Goal: Task Accomplishment & Management: Manage account settings

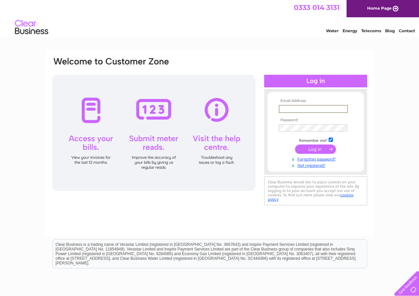
click at [295, 111] on input "text" at bounding box center [313, 109] width 69 height 8
type input "s"
type input "signfactory@btconnect.com"
click at [317, 159] on link "Forgotten password?" at bounding box center [316, 158] width 75 height 6
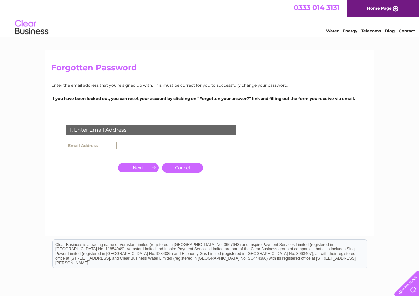
click at [131, 145] on input "text" at bounding box center [150, 146] width 69 height 8
type input "signfactory@btconnect.com"
click at [151, 168] on input "button" at bounding box center [138, 167] width 41 height 9
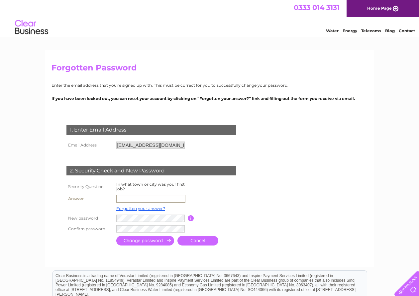
click at [126, 198] on input "text" at bounding box center [150, 199] width 69 height 8
type input "Glasgow"
click at [163, 243] on input "submit" at bounding box center [145, 240] width 58 height 10
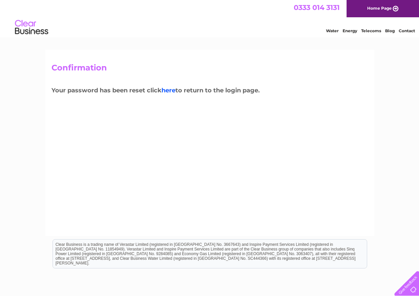
click at [166, 90] on link "here" at bounding box center [169, 90] width 14 height 7
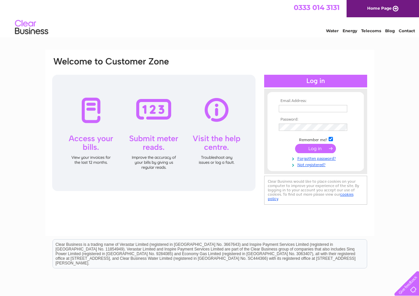
type input "signfactory@btconnect.com"
click at [317, 149] on input "submit" at bounding box center [315, 148] width 41 height 9
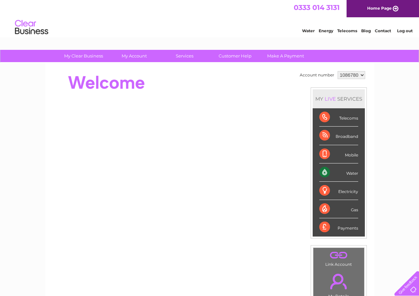
click at [329, 192] on div "Electricity" at bounding box center [339, 191] width 39 height 18
click at [363, 76] on select "1086780" at bounding box center [352, 75] width 28 height 8
click at [364, 76] on select "1086780" at bounding box center [352, 75] width 28 height 8
click at [358, 75] on select "1086780" at bounding box center [352, 75] width 28 height 8
click at [354, 75] on select "1086780" at bounding box center [352, 75] width 28 height 8
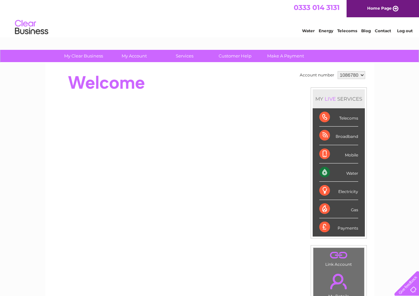
click at [344, 75] on select "1086780" at bounding box center [352, 75] width 28 height 8
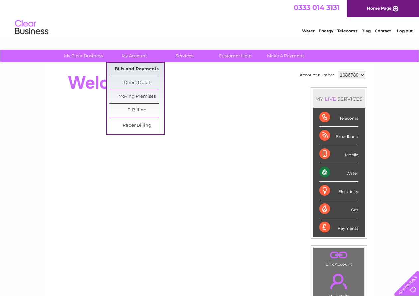
click at [139, 70] on link "Bills and Payments" at bounding box center [136, 69] width 55 height 13
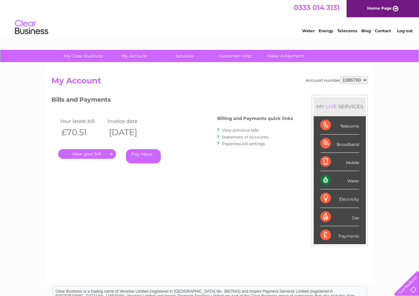
click at [364, 80] on select "1086780" at bounding box center [355, 80] width 28 height 8
click at [341, 76] on select "1086780" at bounding box center [355, 80] width 28 height 8
click at [362, 81] on select "1086780" at bounding box center [355, 80] width 28 height 8
drag, startPoint x: 359, startPoint y: 80, endPoint x: 283, endPoint y: 86, distance: 76.4
click at [283, 86] on h2 "My Account" at bounding box center [210, 82] width 317 height 13
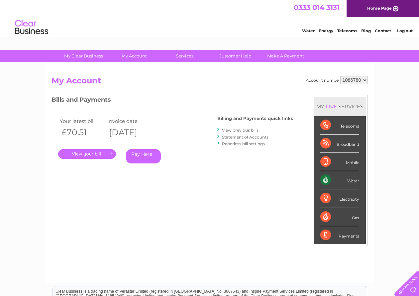
click at [360, 81] on select "1086780" at bounding box center [355, 80] width 28 height 8
click at [379, 7] on link "Home Page" at bounding box center [383, 8] width 72 height 17
